Goal: Transaction & Acquisition: Purchase product/service

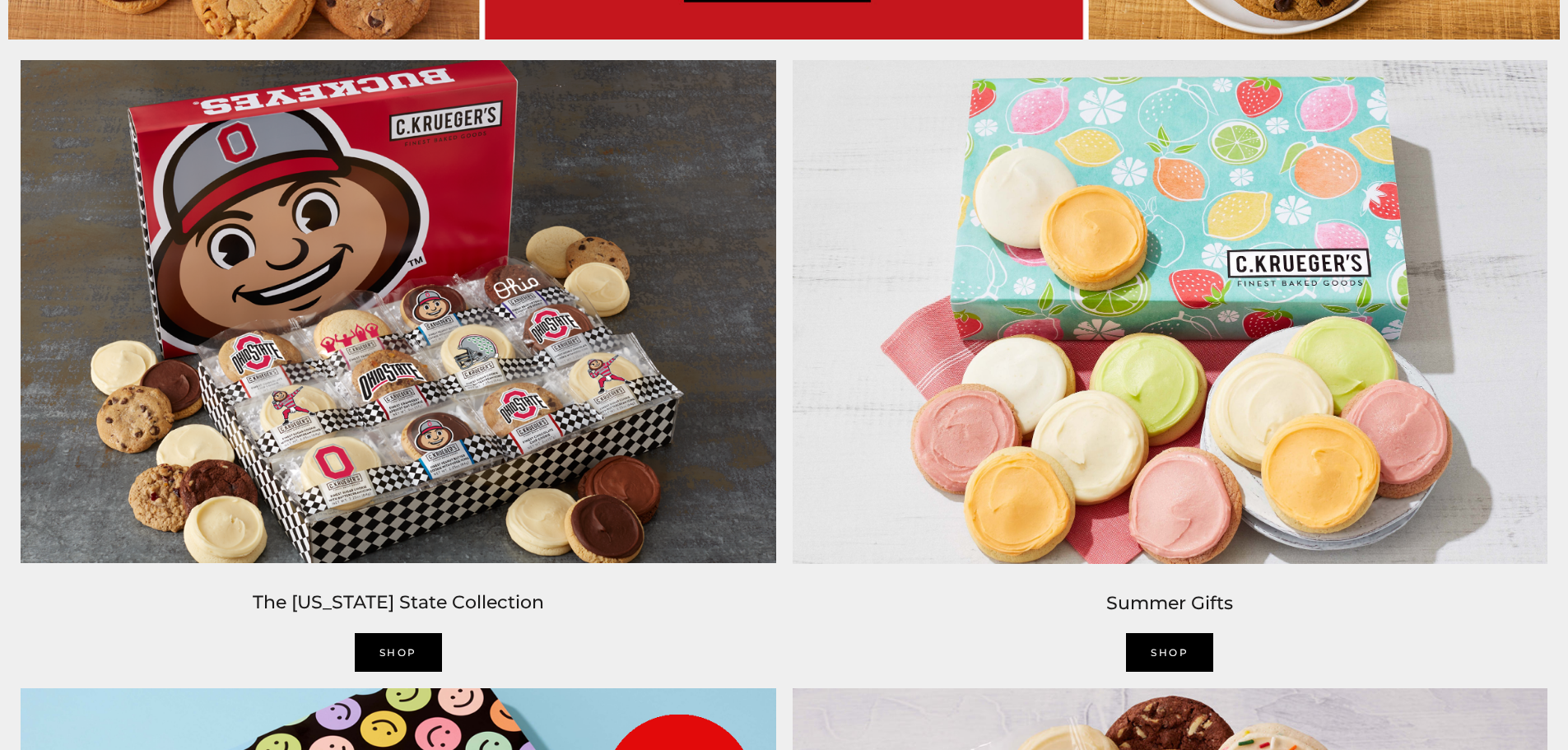
scroll to position [1647, 0]
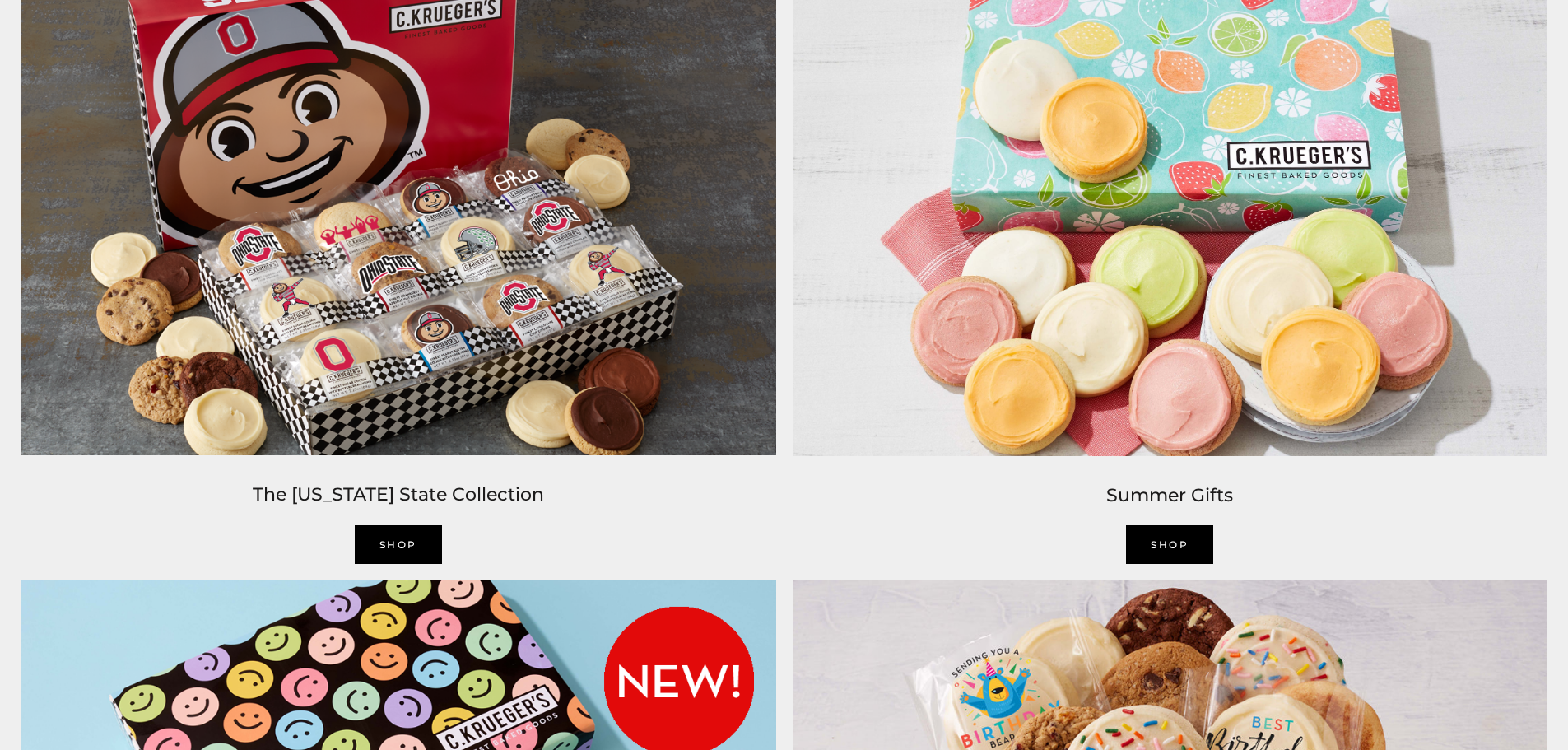
click at [459, 379] on img at bounding box center [398, 203] width 772 height 520
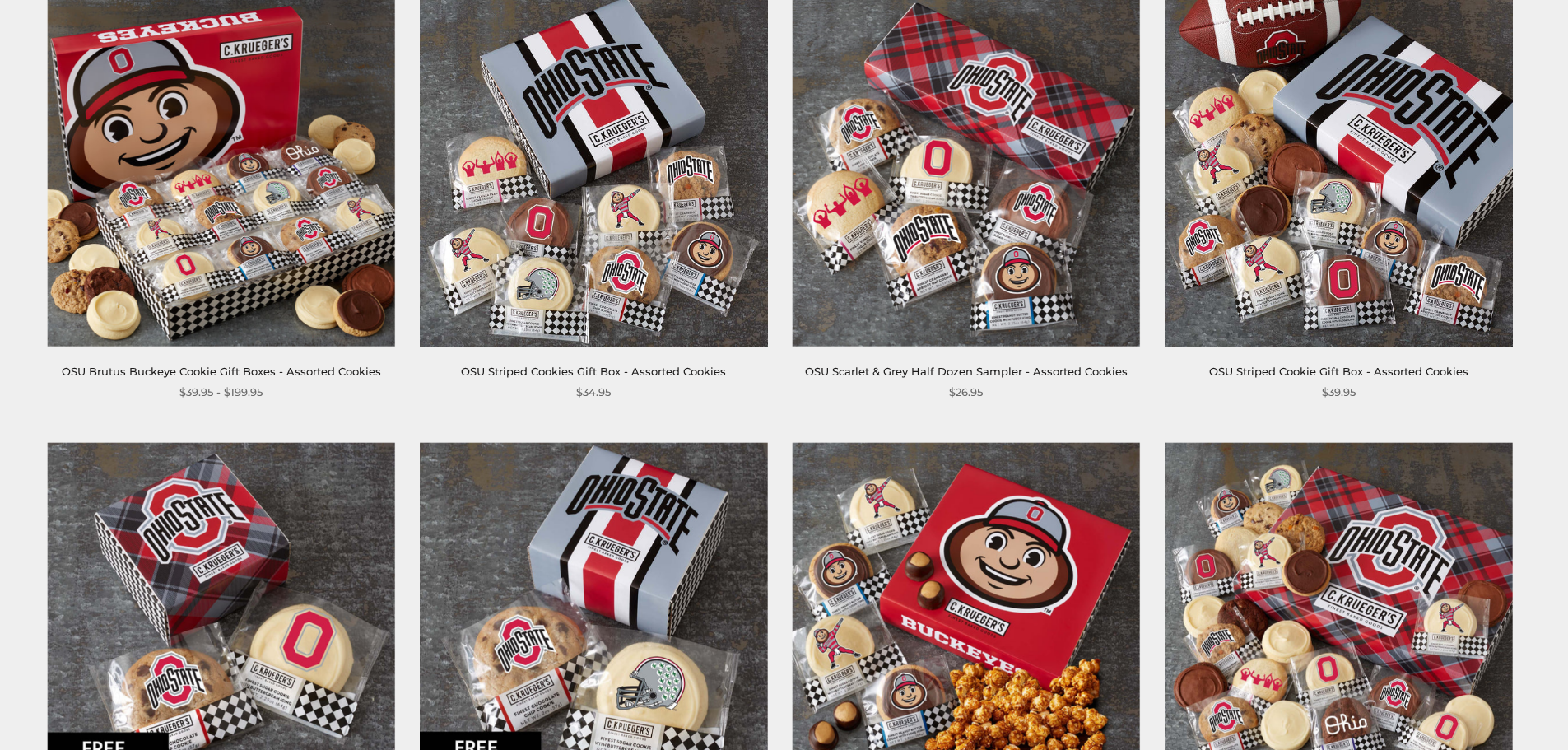
scroll to position [329, 0]
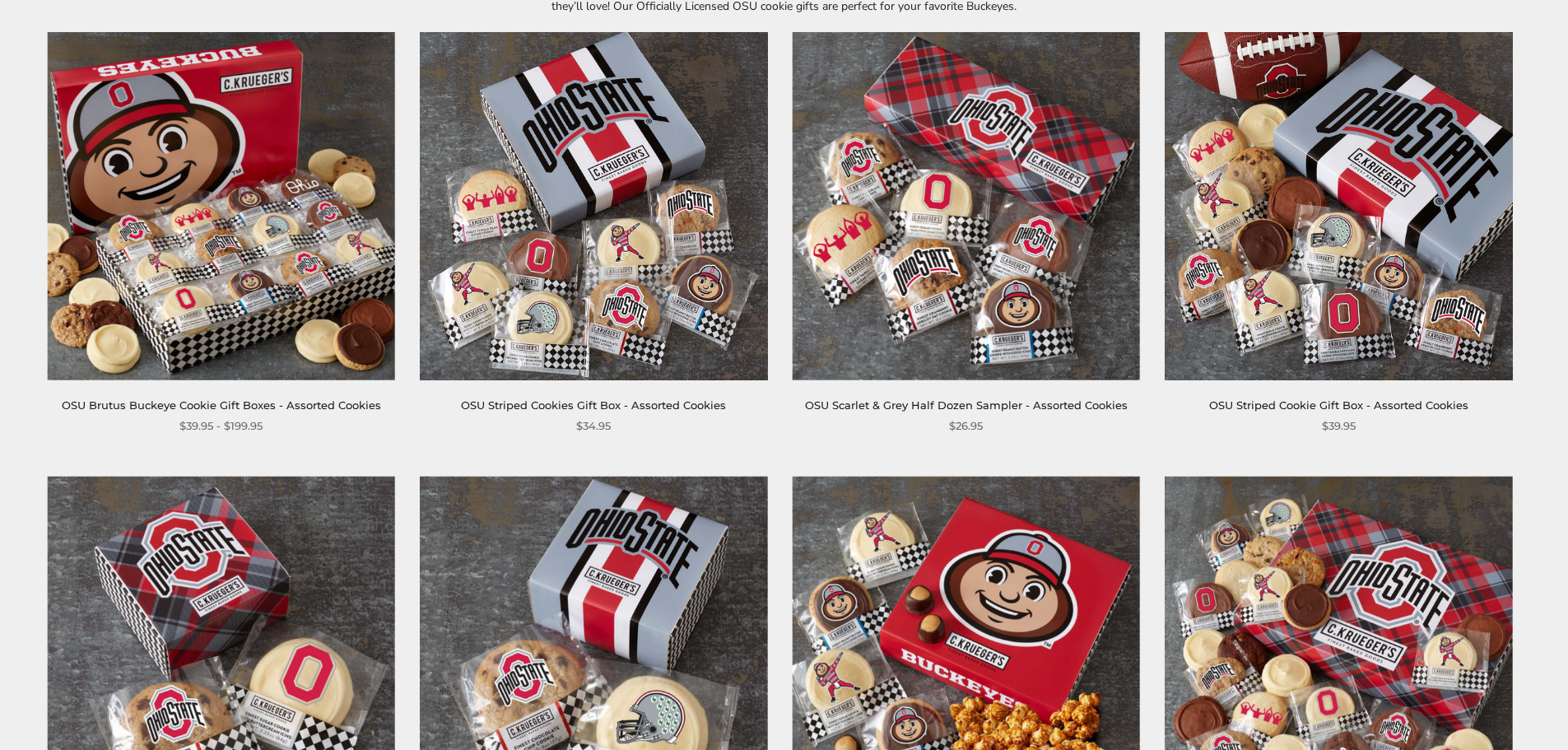
click at [201, 242] on img at bounding box center [221, 206] width 347 height 347
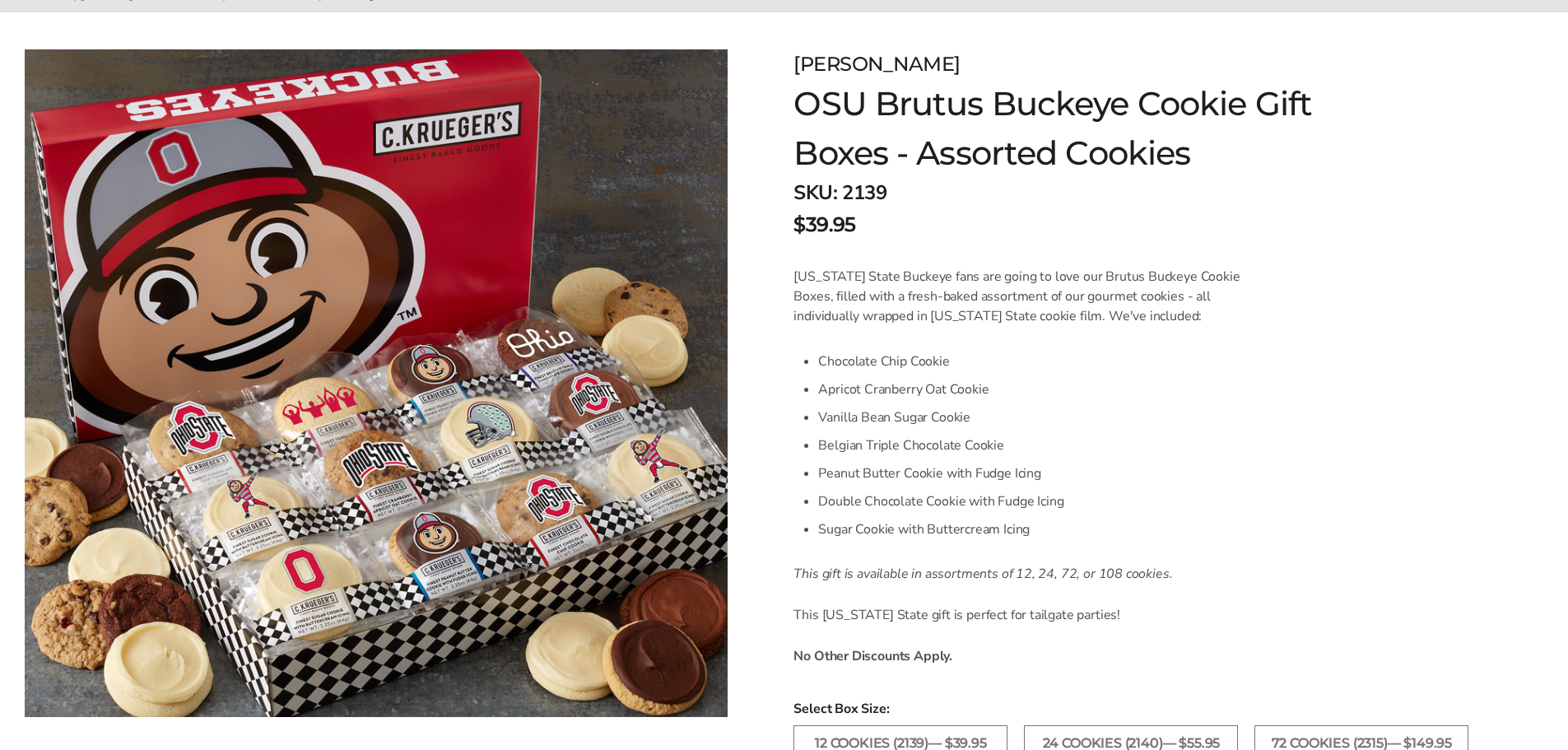
scroll to position [247, 0]
